Goal: Transaction & Acquisition: Purchase product/service

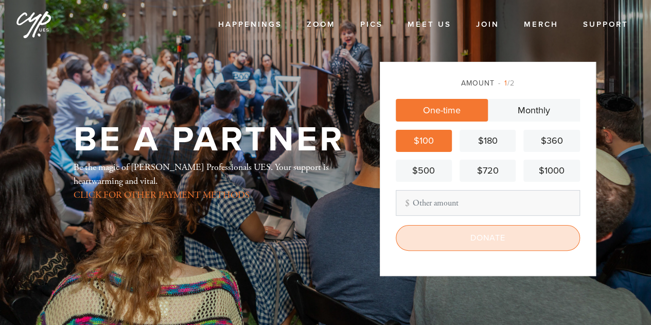
click at [441, 246] on input "Donate" at bounding box center [488, 238] width 184 height 26
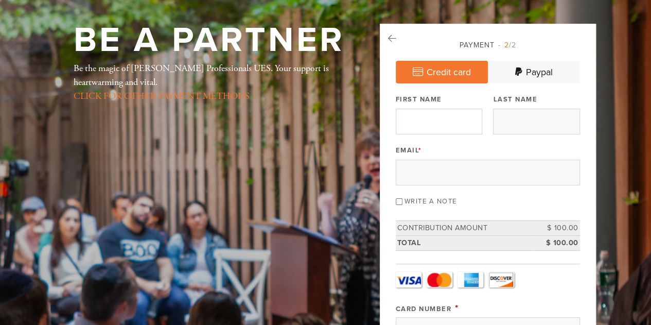
scroll to position [39, 0]
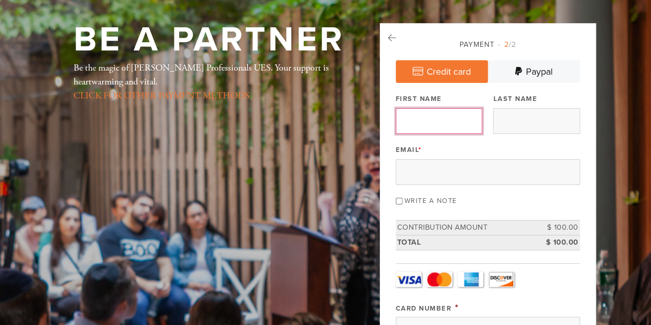
click at [439, 129] on input "First Name" at bounding box center [439, 121] width 86 height 26
type input "[PERSON_NAME]"
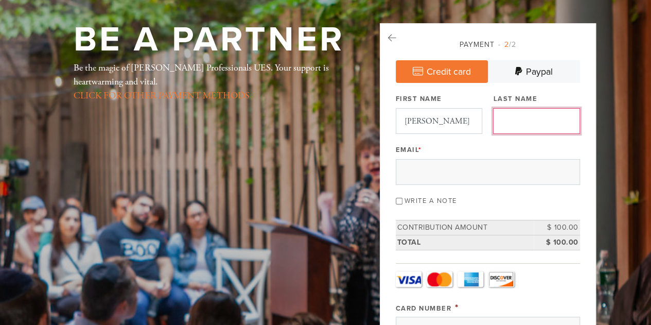
type input "[PERSON_NAME]"
type input "[CREDIT_CARD_NUMBER]"
type input "204"
select select "9"
select select "2030"
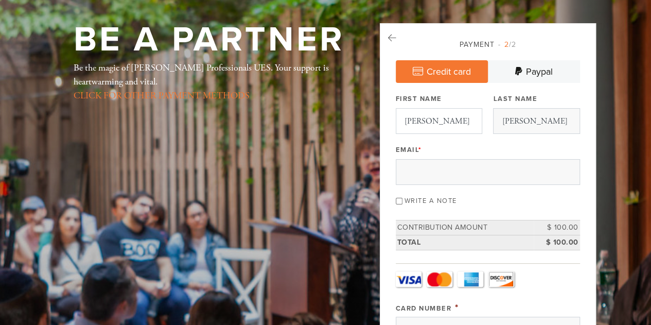
type input "[PERSON_NAME]"
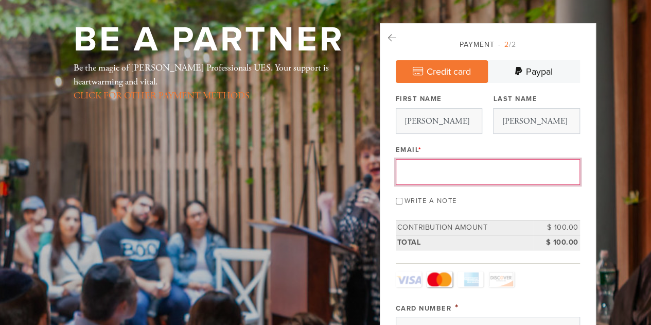
click at [431, 171] on input "Email *" at bounding box center [488, 172] width 184 height 26
type input "[EMAIL_ADDRESS][DOMAIN_NAME]"
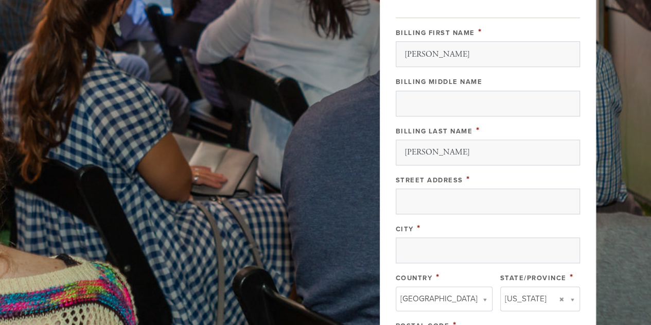
scroll to position [452, 0]
click at [433, 192] on input "Street Address" at bounding box center [488, 201] width 184 height 26
type input "[STREET_ADDRESS]"
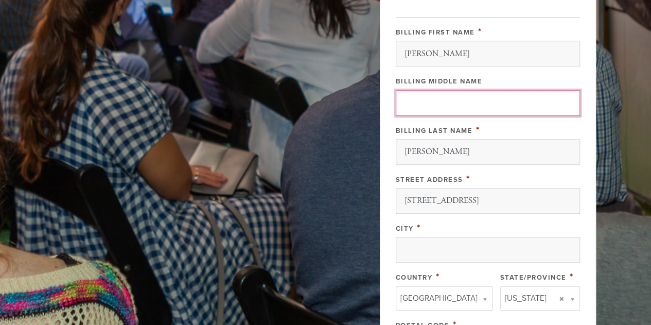
type input "[PERSON_NAME]"
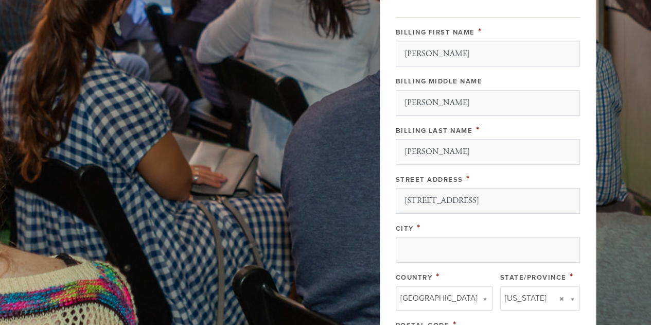
type input "[US_STATE]"
type input "10021"
type input "NY"
type input "[GEOGRAPHIC_DATA]"
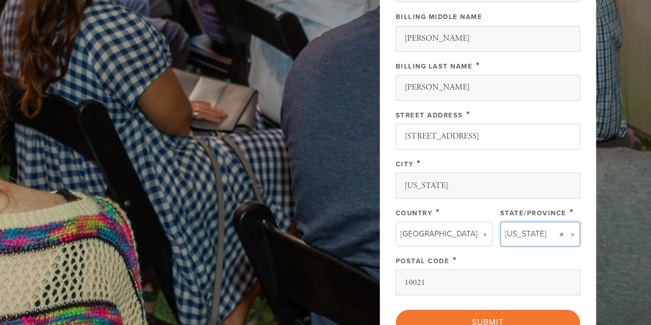
scroll to position [517, 0]
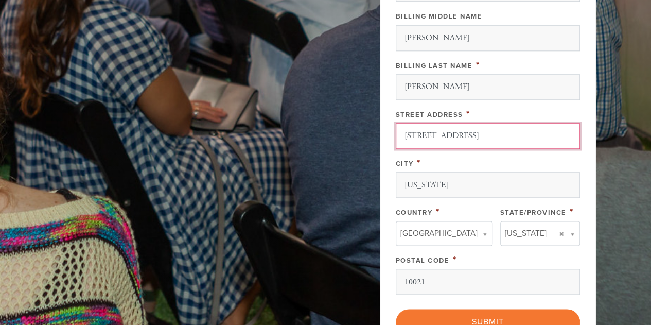
click at [489, 131] on input "[STREET_ADDRESS]" at bounding box center [488, 136] width 184 height 26
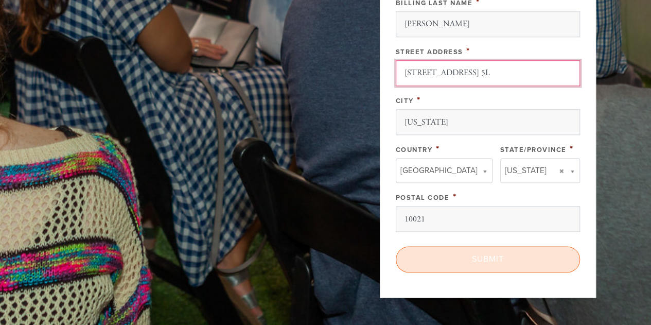
scroll to position [582, 0]
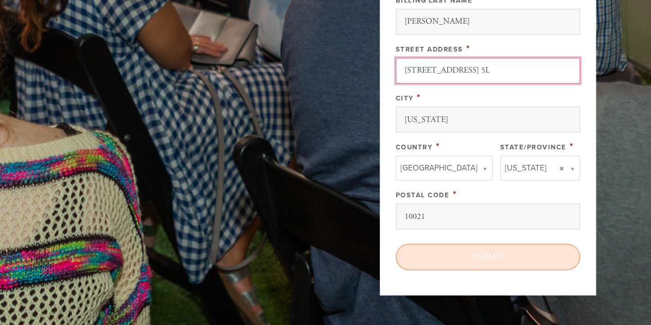
type input "[STREET_ADDRESS] 5L"
click at [450, 248] on input "Submit" at bounding box center [488, 256] width 184 height 26
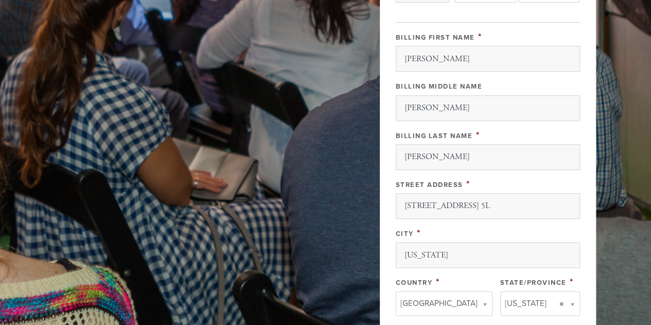
scroll to position [423, 0]
